Goal: Check status: Check status

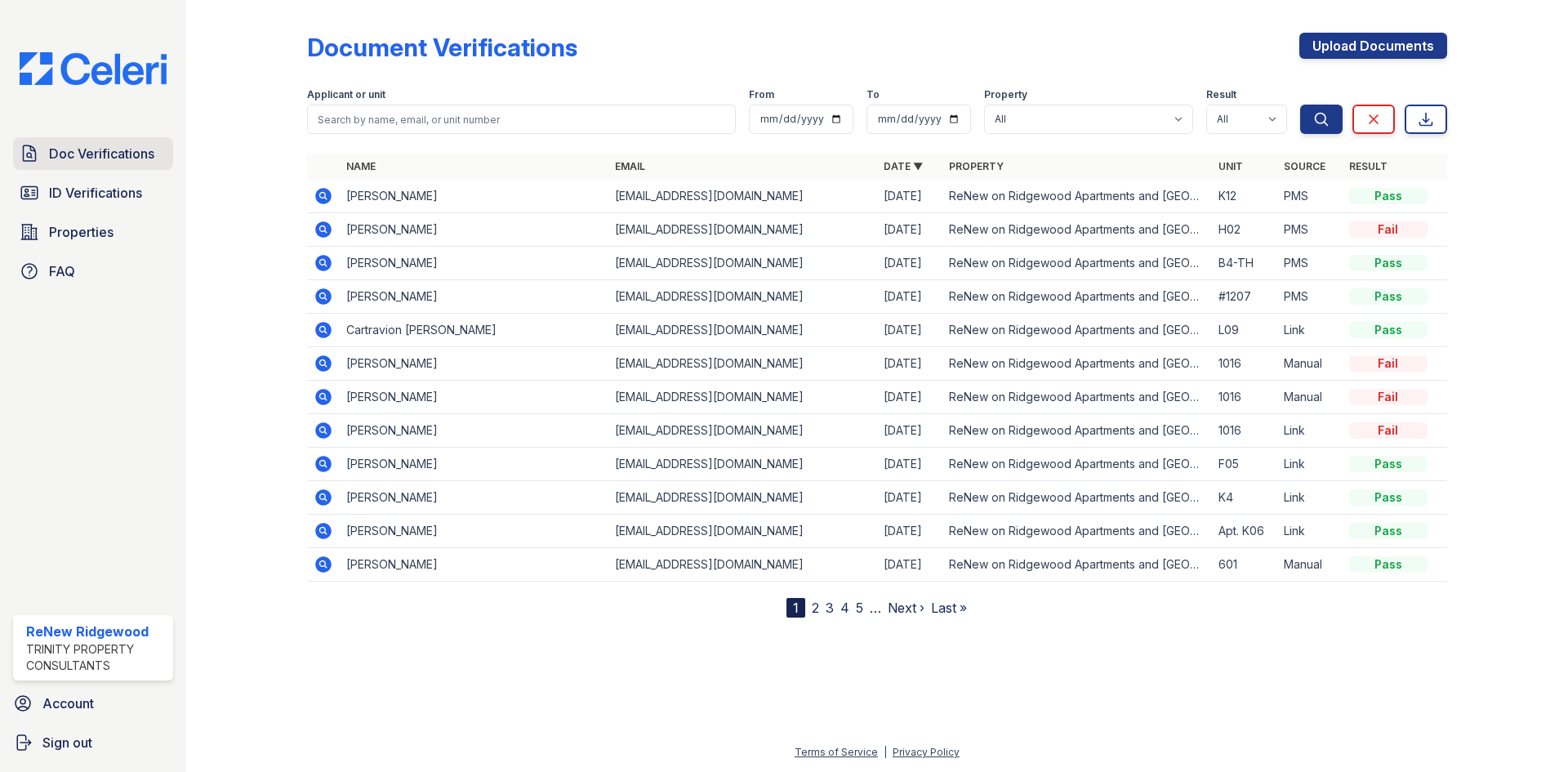
click at [85, 156] on span "Doc Verifications" at bounding box center [102, 153] width 105 height 20
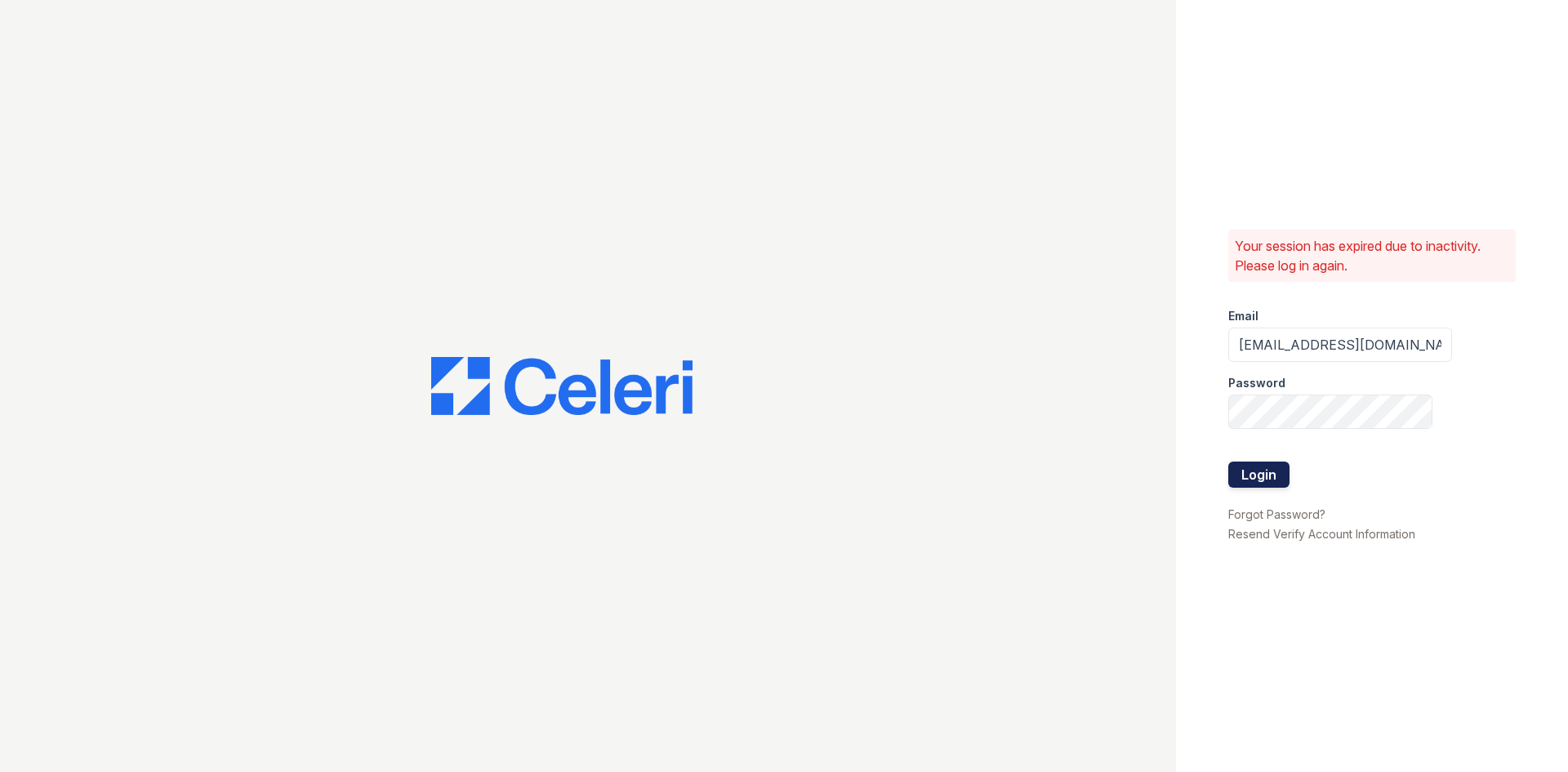
click at [1269, 481] on button "Login" at bounding box center [1259, 475] width 62 height 26
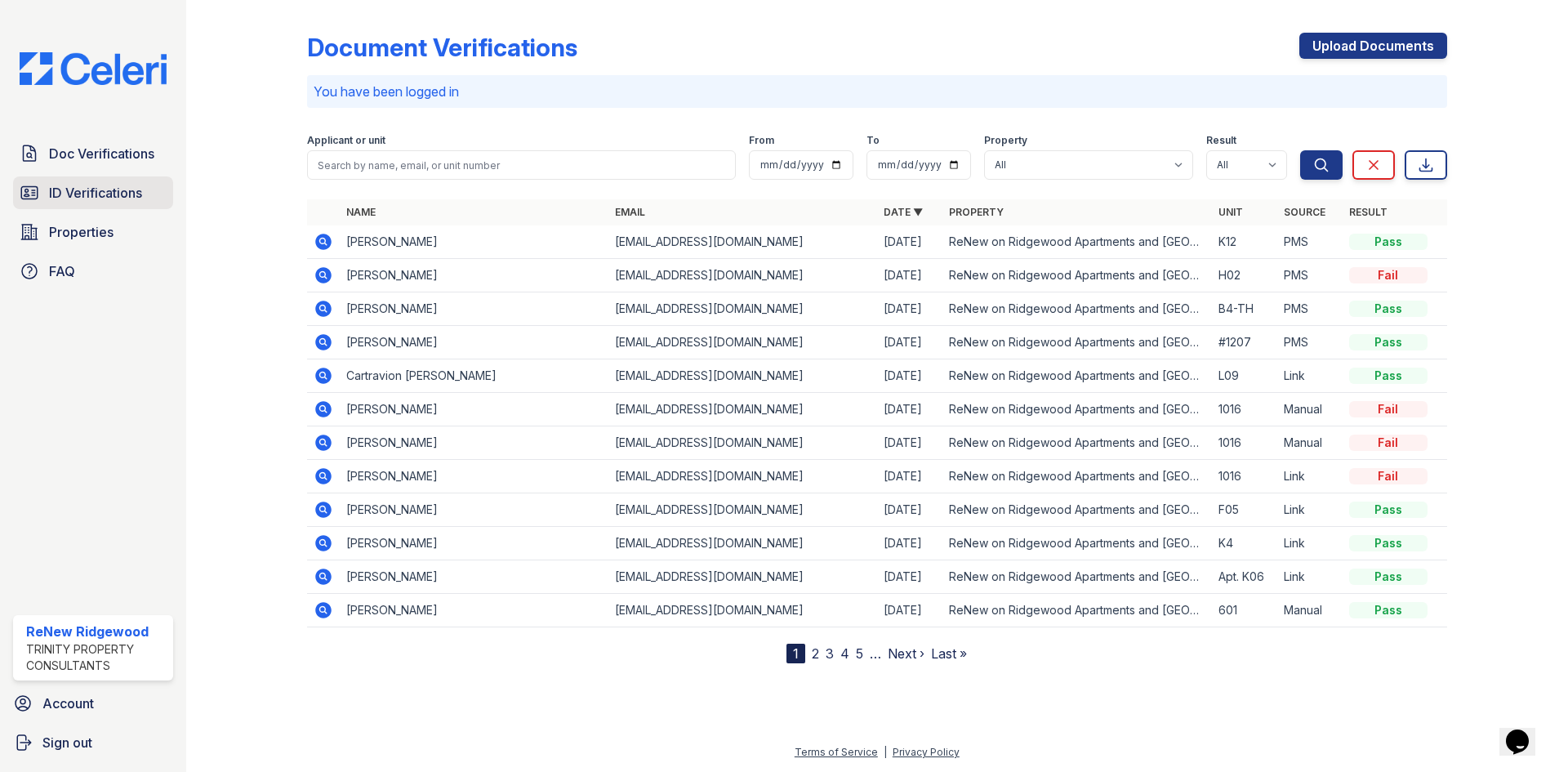
click at [105, 192] on span "ID Verifications" at bounding box center [96, 192] width 93 height 20
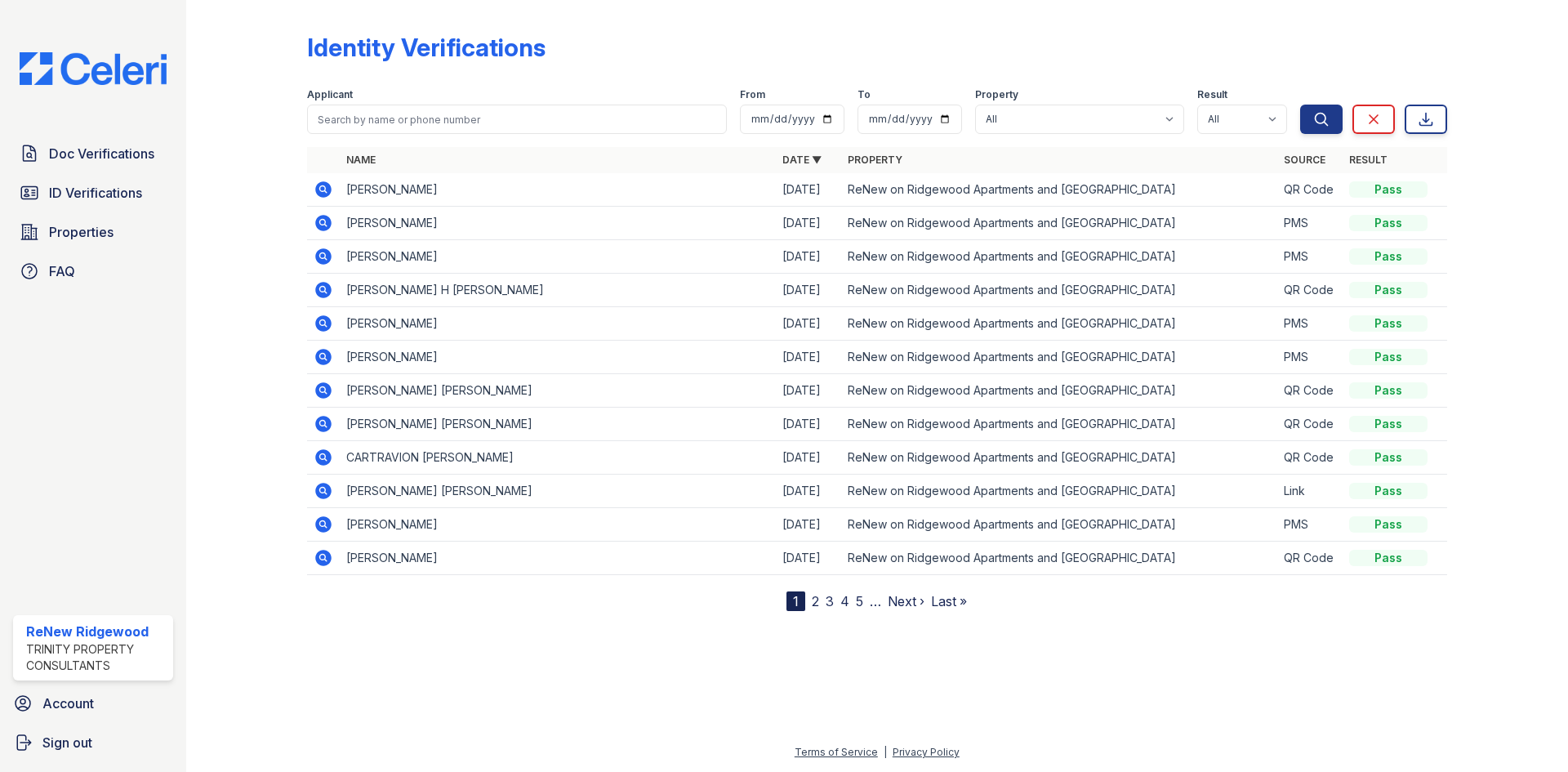
click at [323, 424] on icon at bounding box center [322, 422] width 4 height 4
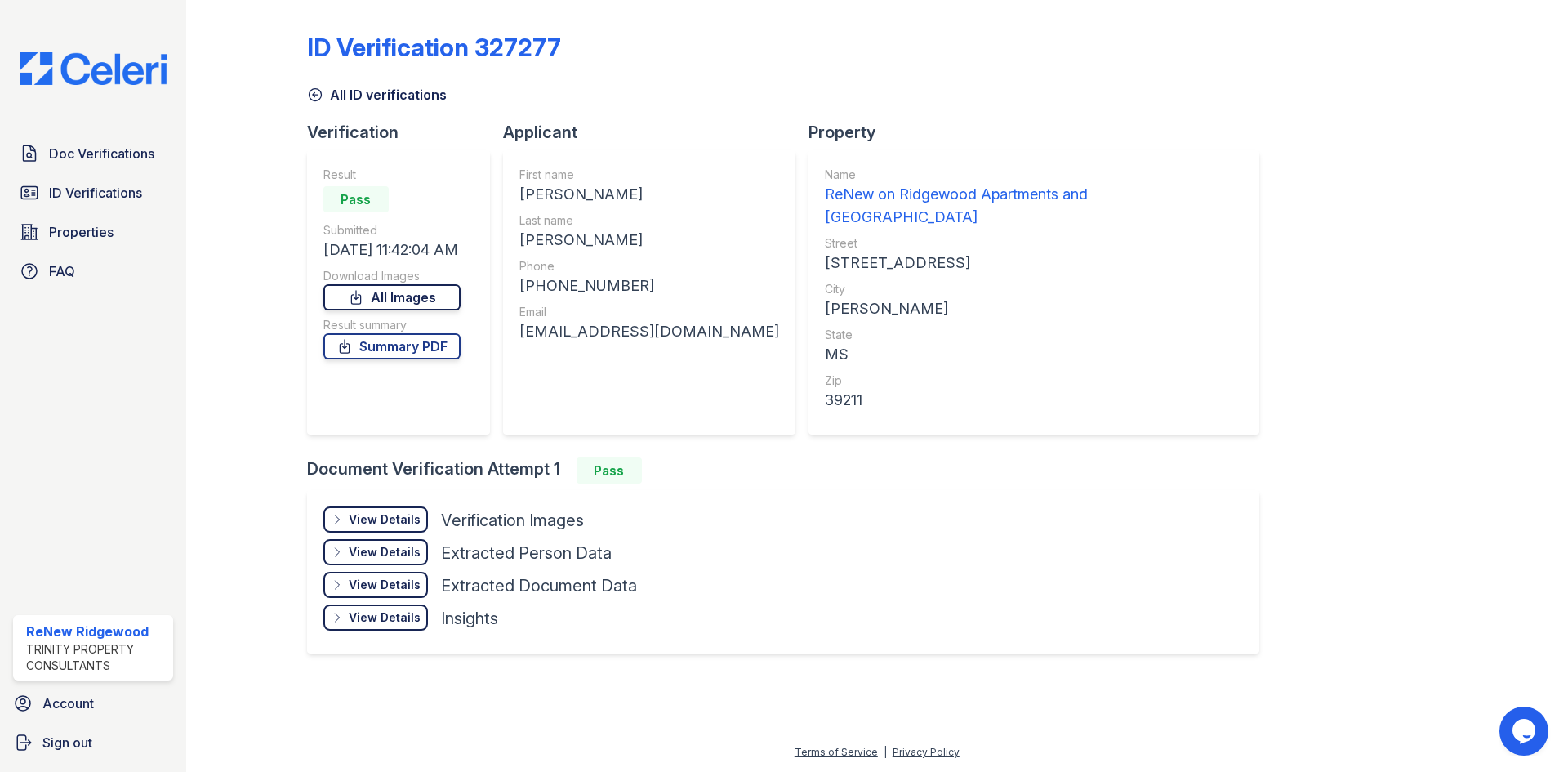
click at [383, 295] on link "All Images" at bounding box center [392, 297] width 137 height 26
click at [439, 351] on link "Summary PDF" at bounding box center [392, 346] width 137 height 26
click at [461, 356] on link "Summary PDF" at bounding box center [392, 346] width 137 height 26
